Goal: Information Seeking & Learning: Learn about a topic

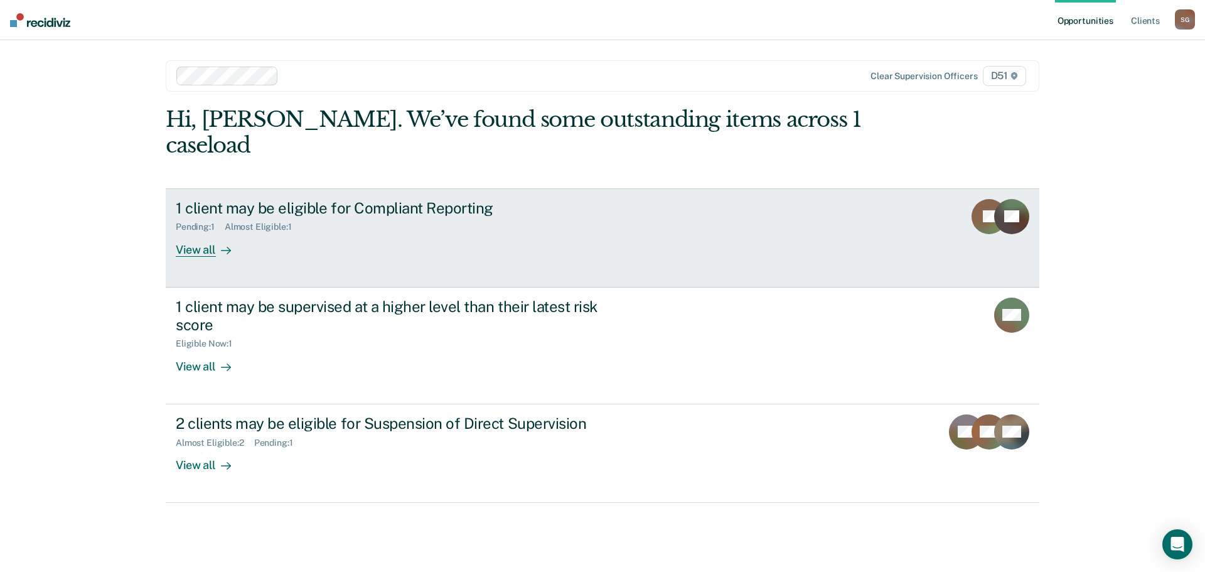
click at [790, 188] on link "1 client may be eligible for Compliant Reporting Pending : 1 Almost Eligible : …" at bounding box center [603, 237] width 874 height 99
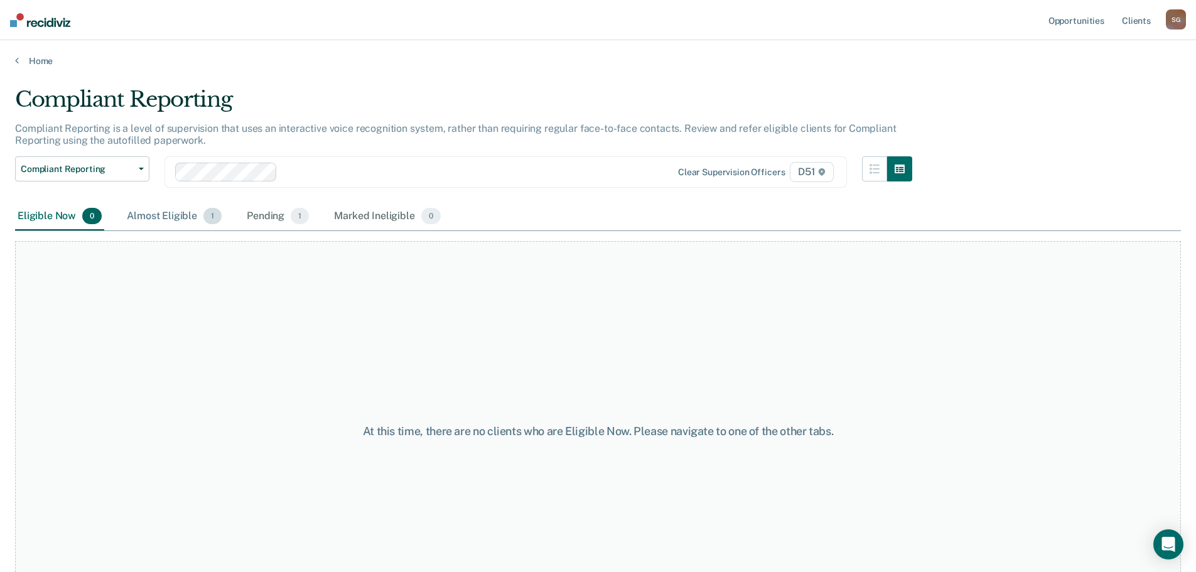
click at [186, 216] on div "Almost Eligible 1" at bounding box center [174, 217] width 100 height 28
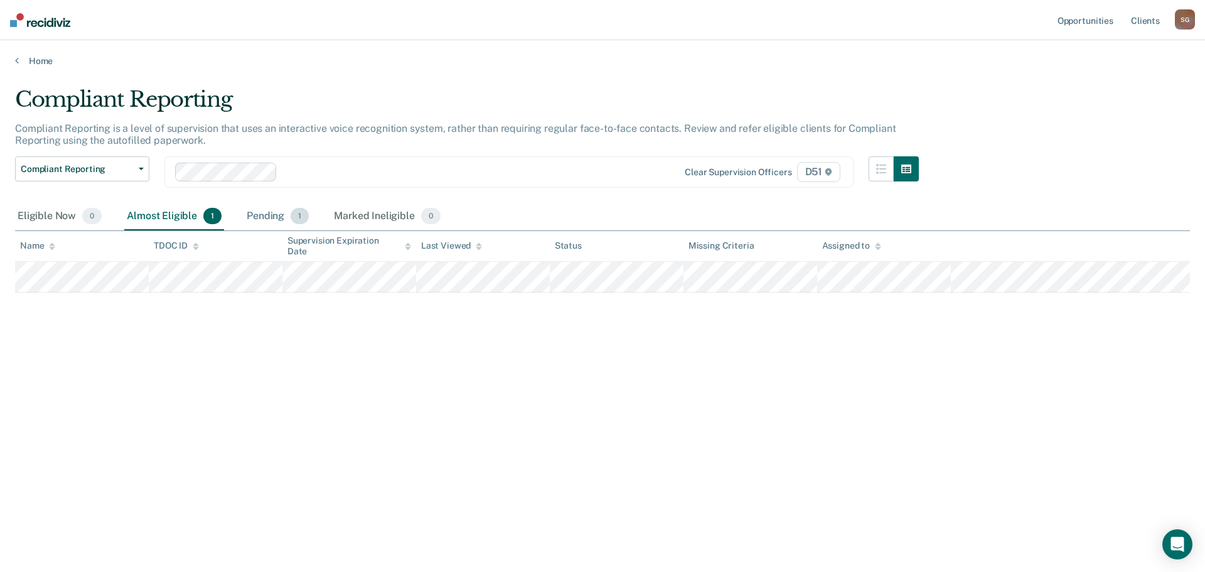
click at [267, 212] on div "Pending 1" at bounding box center [277, 217] width 67 height 28
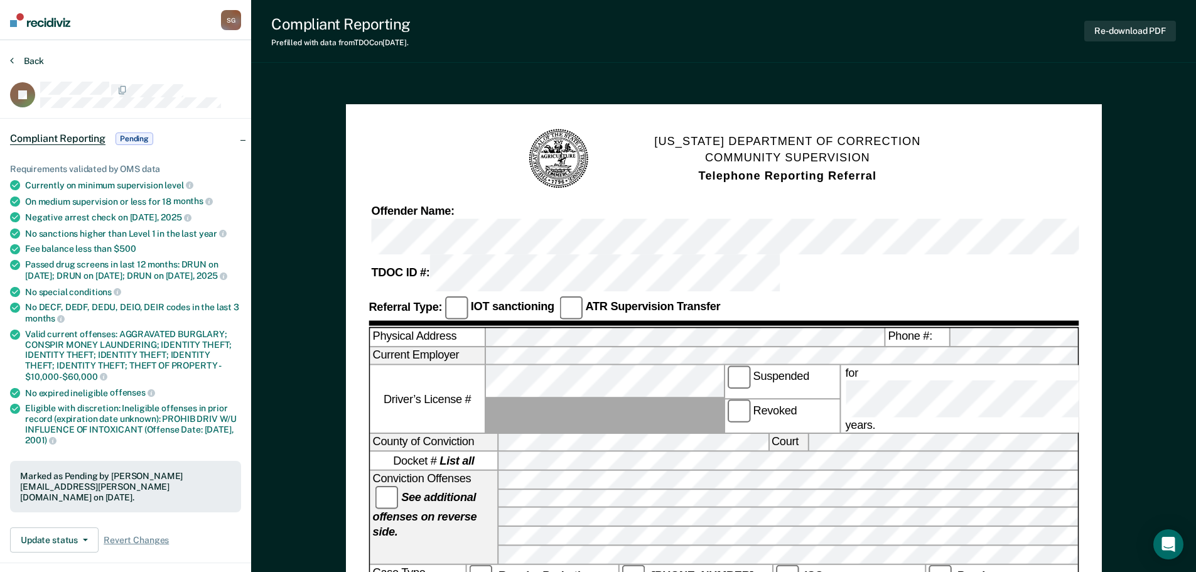
click at [21, 59] on button "Back" at bounding box center [27, 60] width 34 height 11
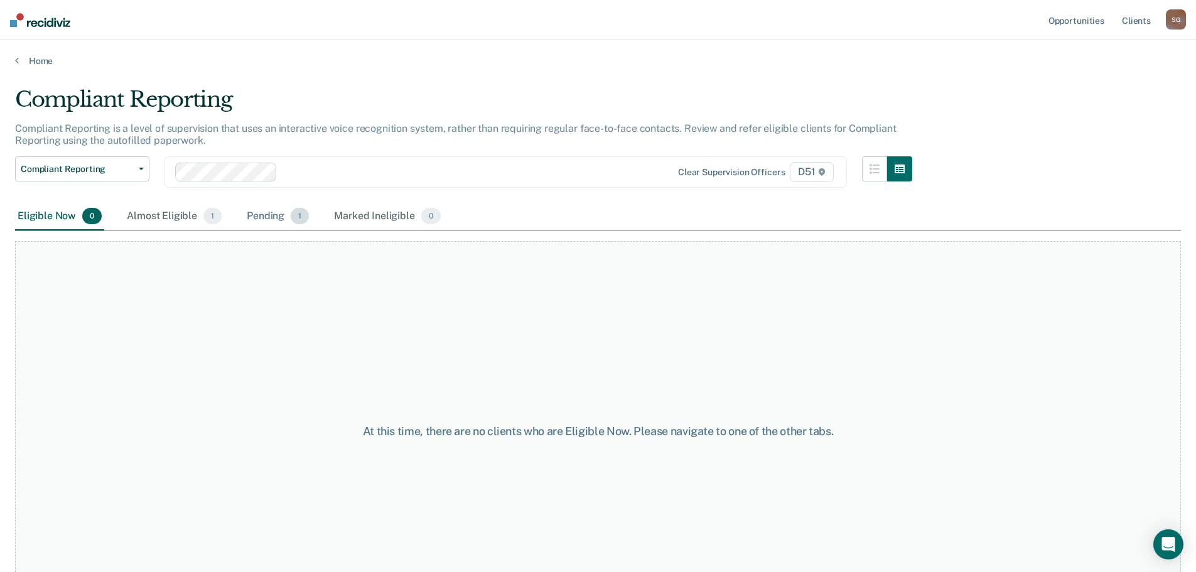
click at [264, 219] on div "Pending 1" at bounding box center [277, 217] width 67 height 28
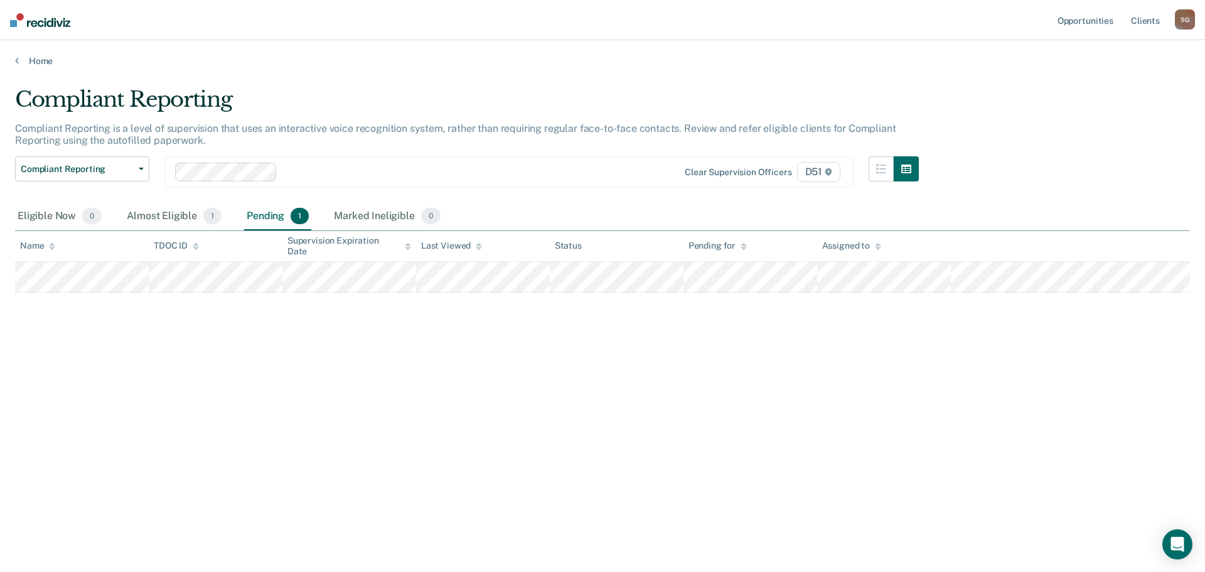
click at [413, 294] on div "Compliant Reporting Compliant Reporting is a level of supervision that uses an …" at bounding box center [602, 282] width 1175 height 391
click at [399, 329] on div "Compliant Reporting Compliant Reporting is a level of supervision that uses an …" at bounding box center [602, 282] width 1175 height 391
click at [1138, 23] on link "Client s" at bounding box center [1146, 20] width 34 height 40
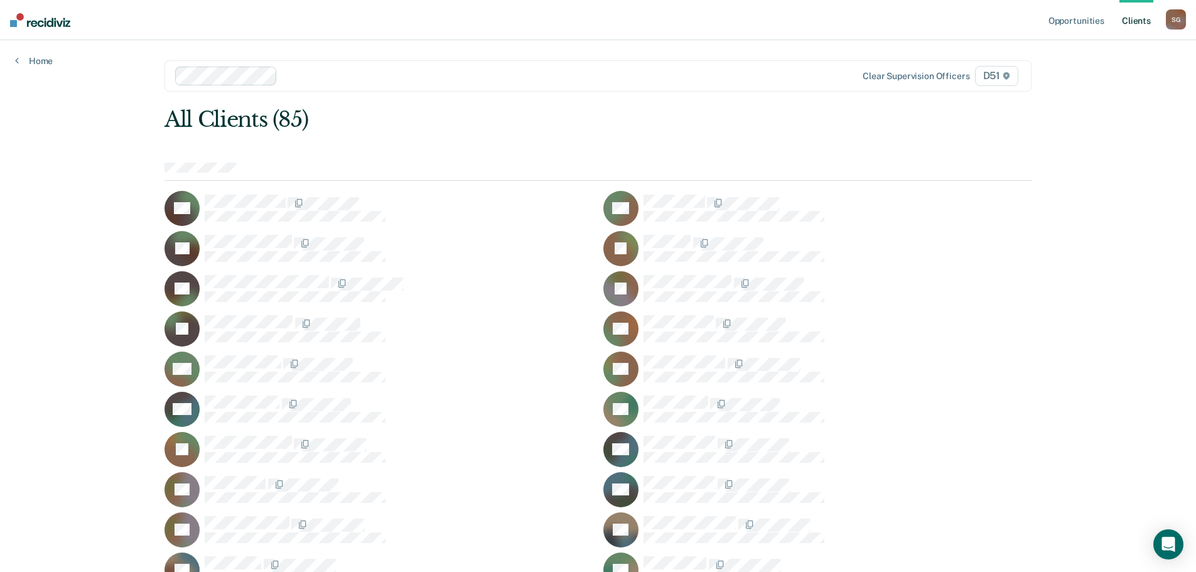
scroll to position [679, 0]
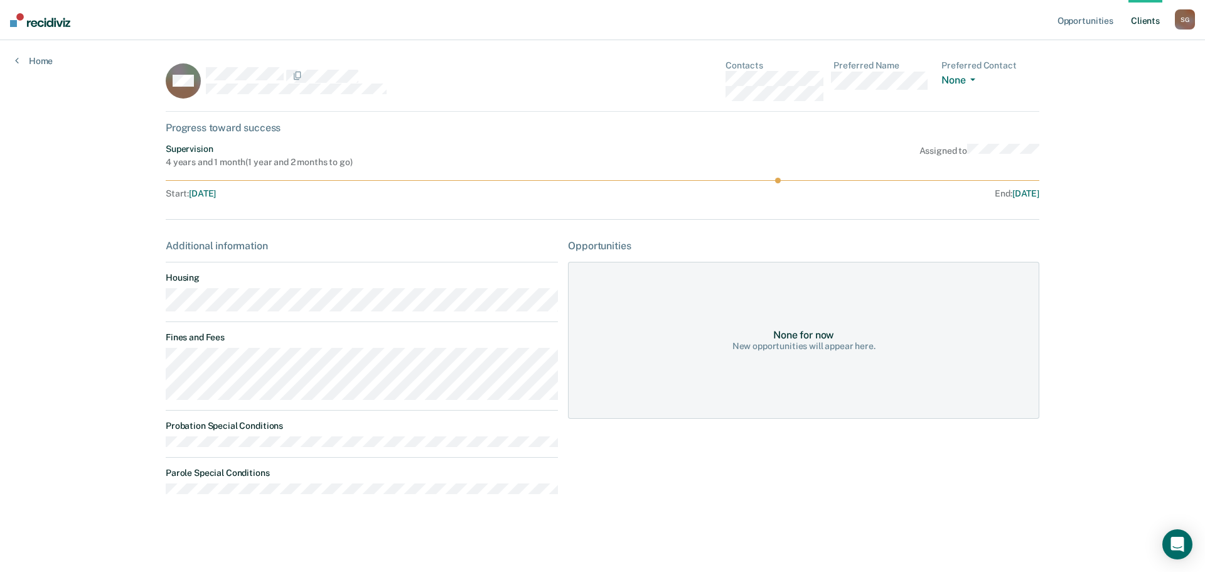
click at [152, 364] on main "MM Contacts Preferred Name Preferred Contact None Call Text Email None Progress…" at bounding box center [603, 291] width 904 height 502
drag, startPoint x: 633, startPoint y: 514, endPoint x: 638, endPoint y: 544, distance: 29.9
click at [633, 514] on div "MM Contacts Preferred Name Preferred Contact None Call Text Email None Progress…" at bounding box center [603, 289] width 874 height 459
